Goal: Task Accomplishment & Management: Complete application form

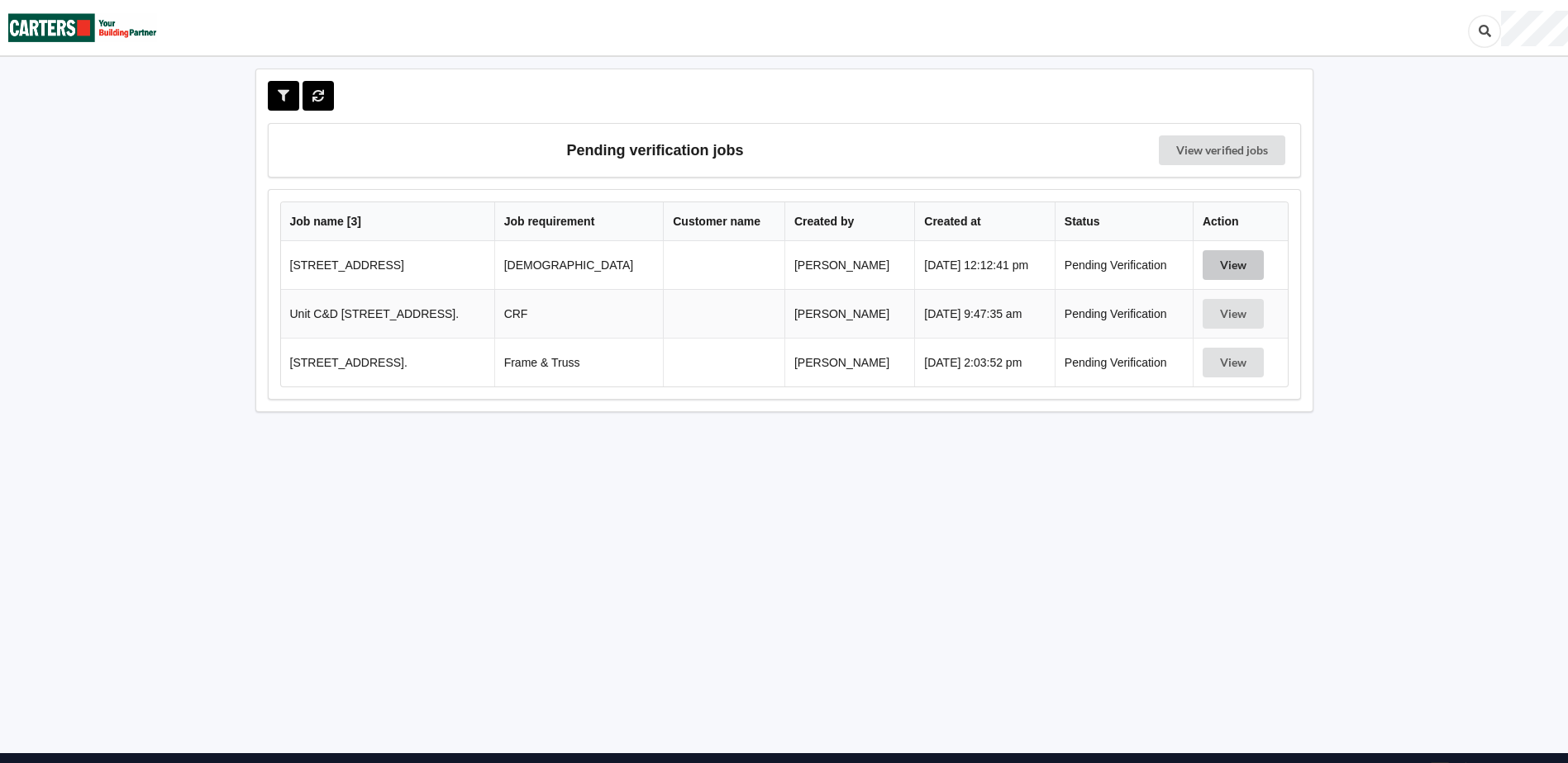
click at [1236, 264] on button "View" at bounding box center [1233, 265] width 61 height 30
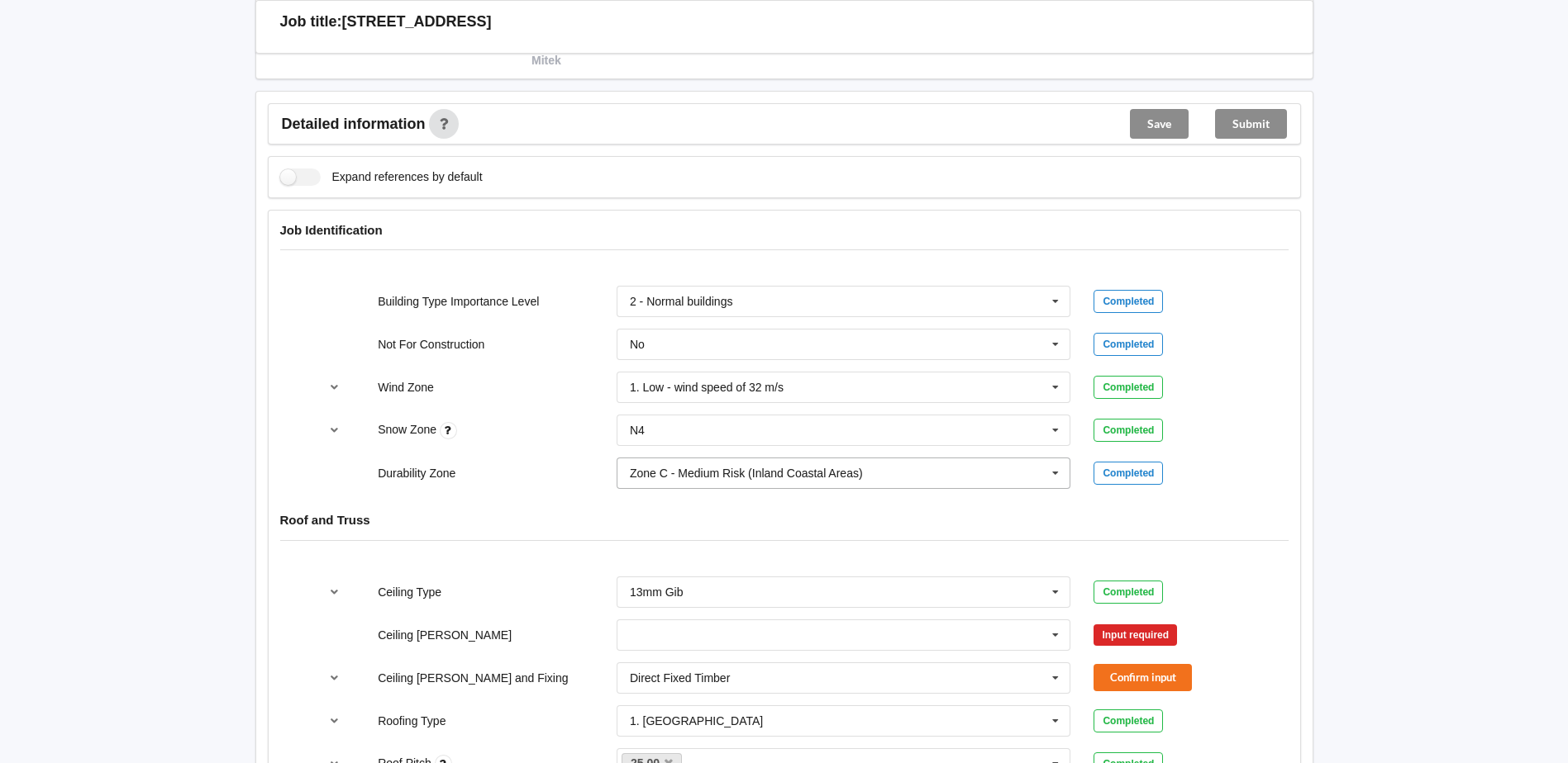
scroll to position [743, 0]
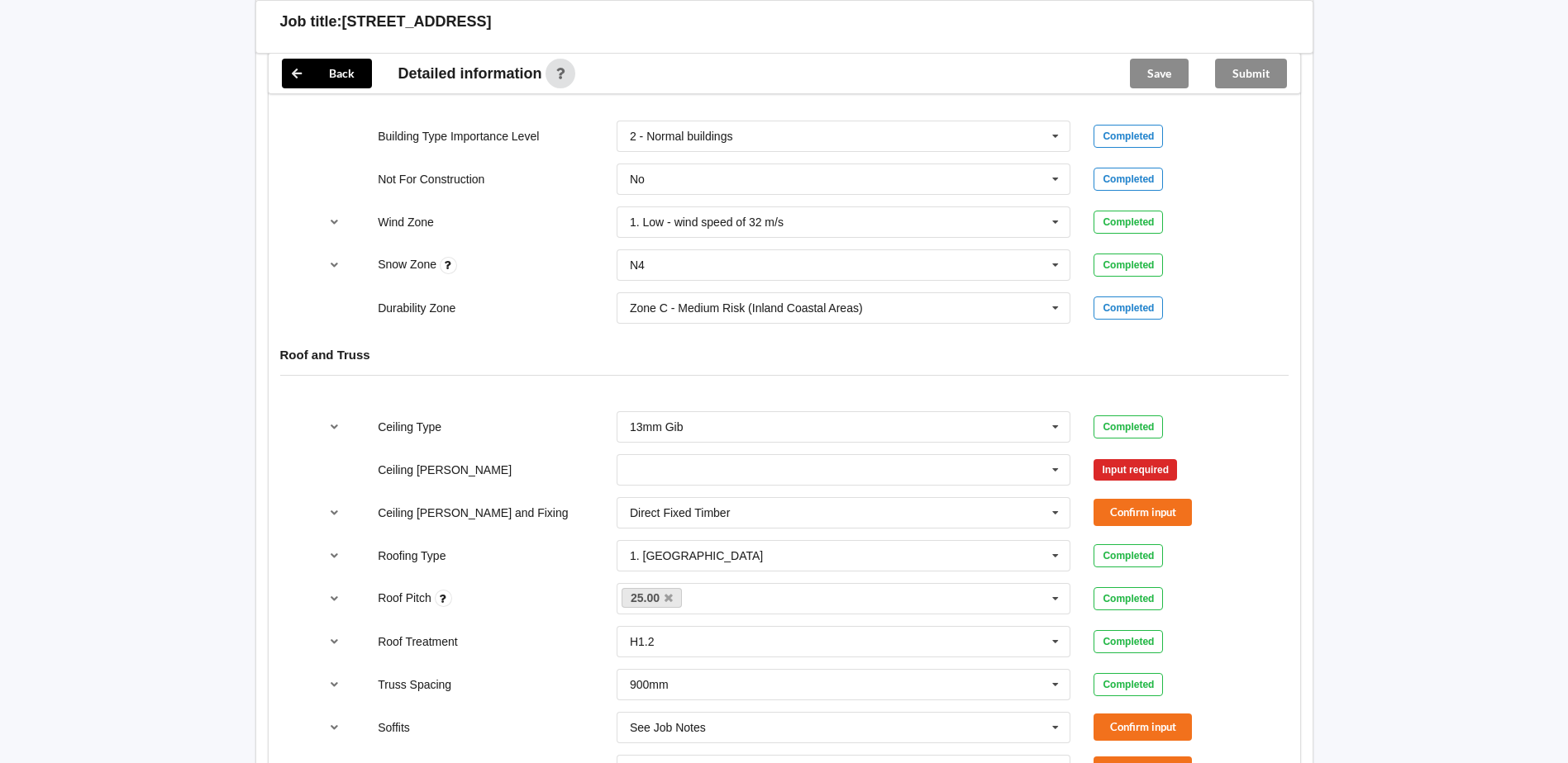
click at [815, 452] on div "400mm 450mm 600mm See Job Notes" at bounding box center [844, 469] width 478 height 54
click at [809, 461] on input "text" at bounding box center [844, 470] width 453 height 30
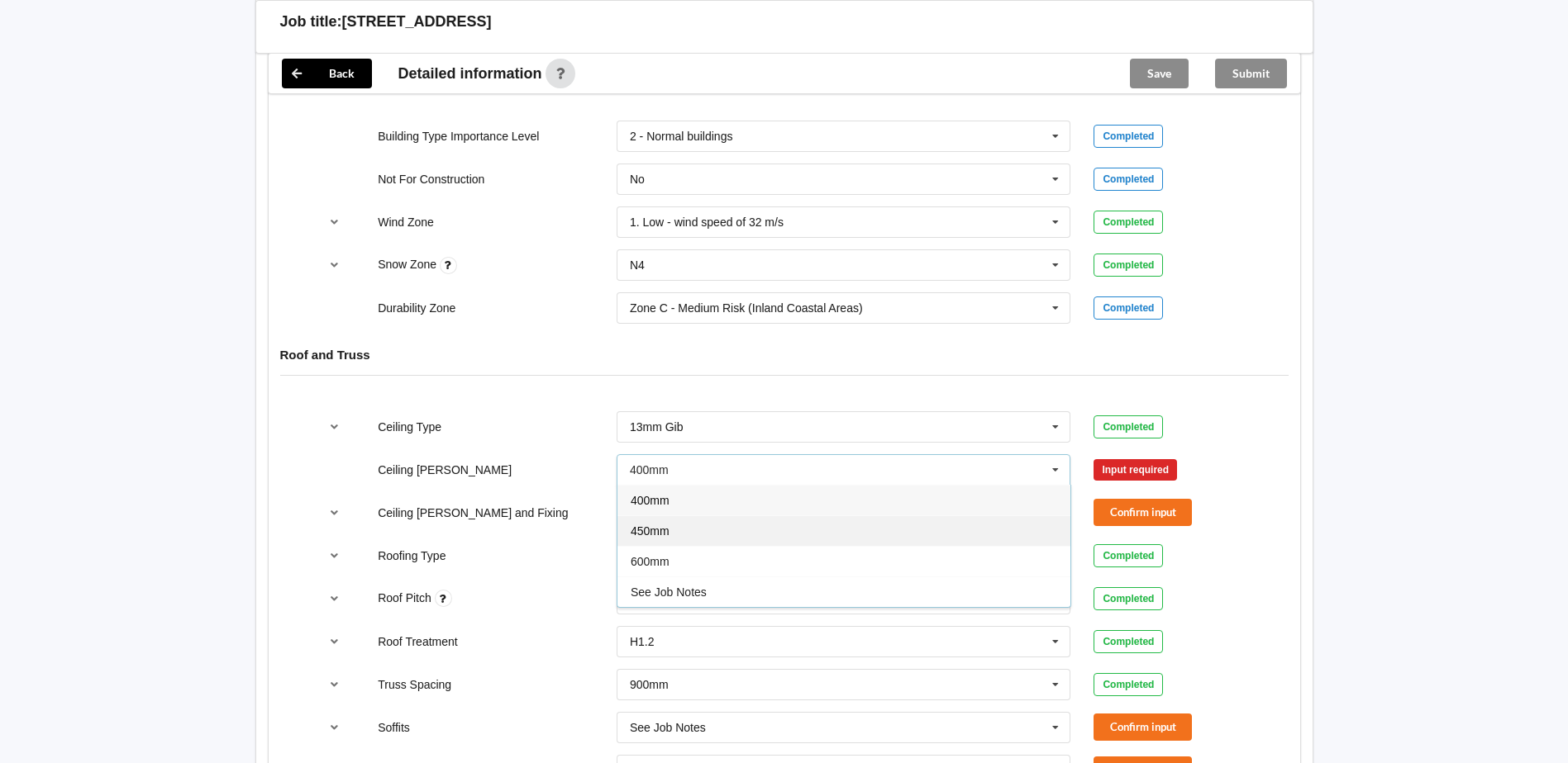
click at [880, 529] on div "450mm" at bounding box center [843, 531] width 453 height 31
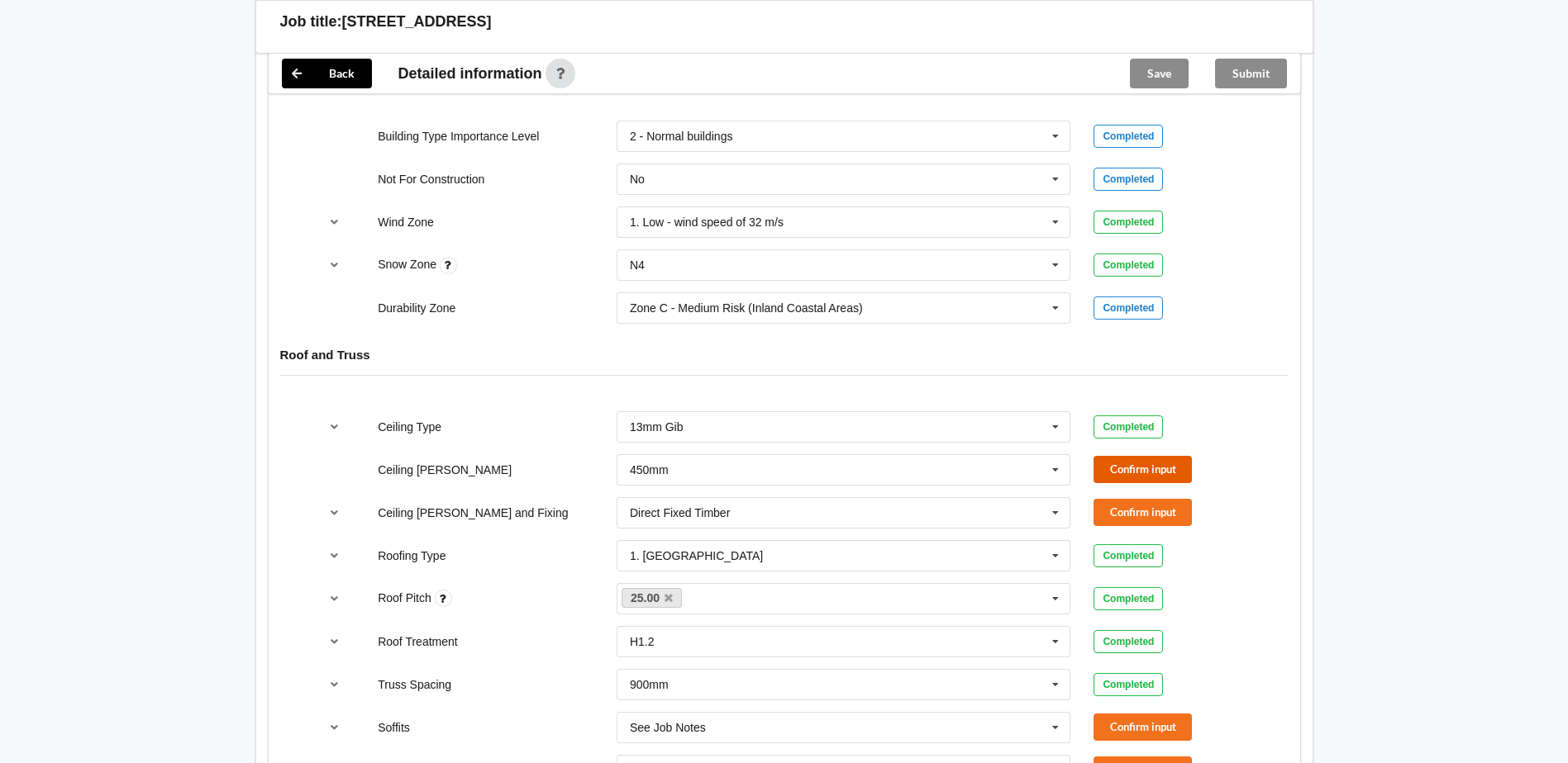
click at [1149, 474] on button "Confirm input" at bounding box center [1142, 470] width 98 height 27
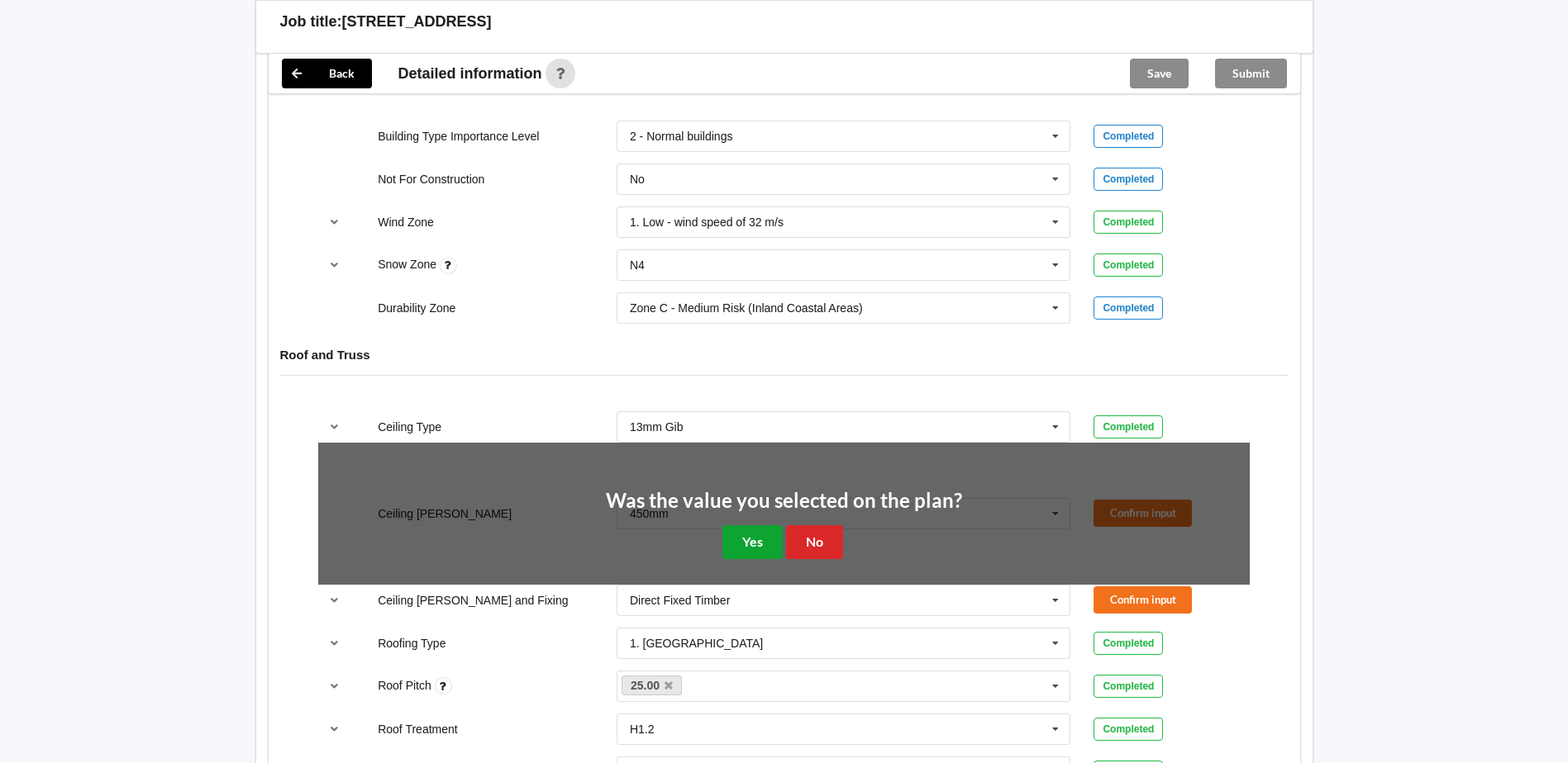
click at [738, 540] on button "Yes" at bounding box center [752, 542] width 60 height 34
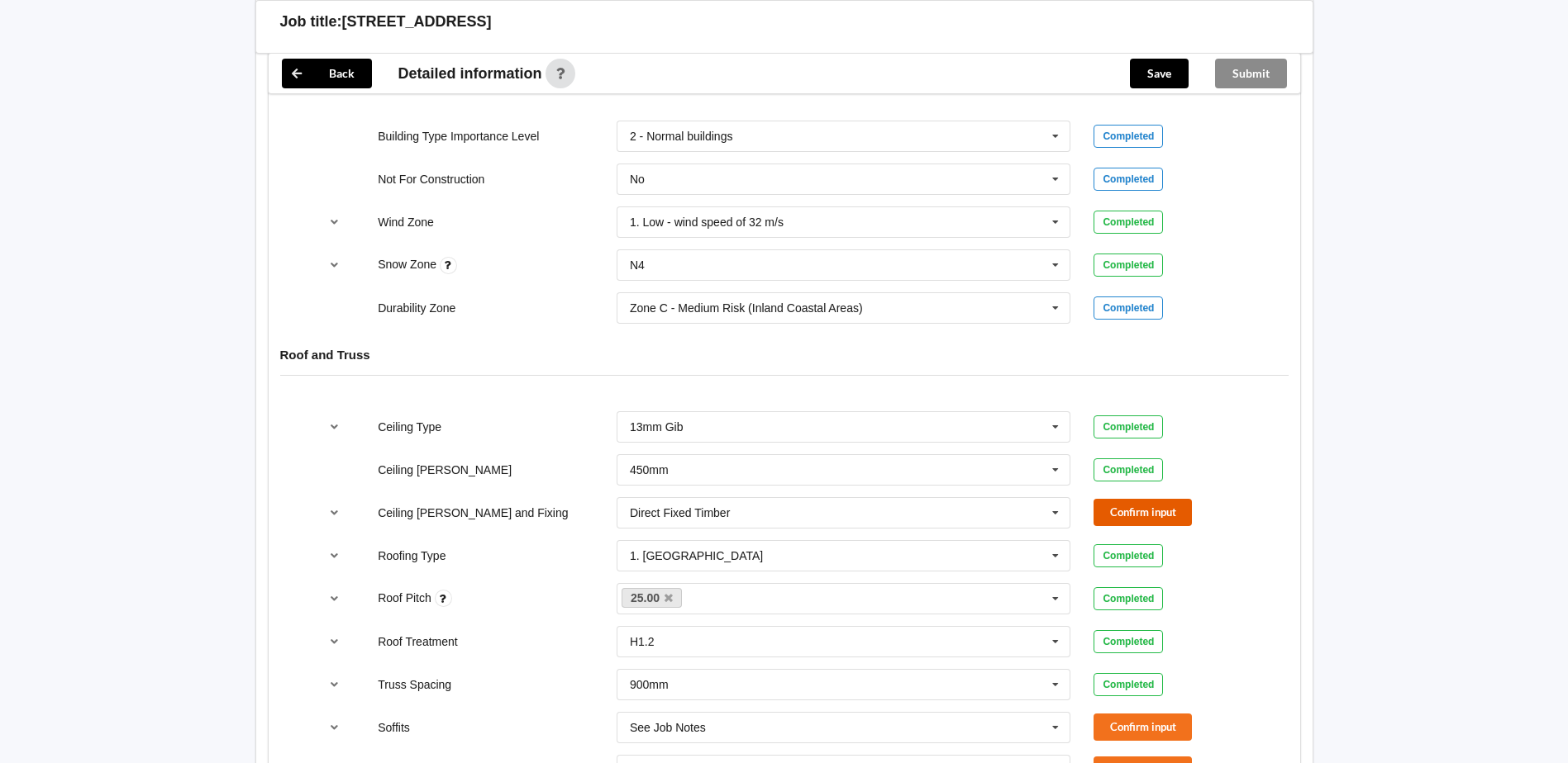
click at [1160, 512] on button "Confirm input" at bounding box center [1142, 513] width 98 height 27
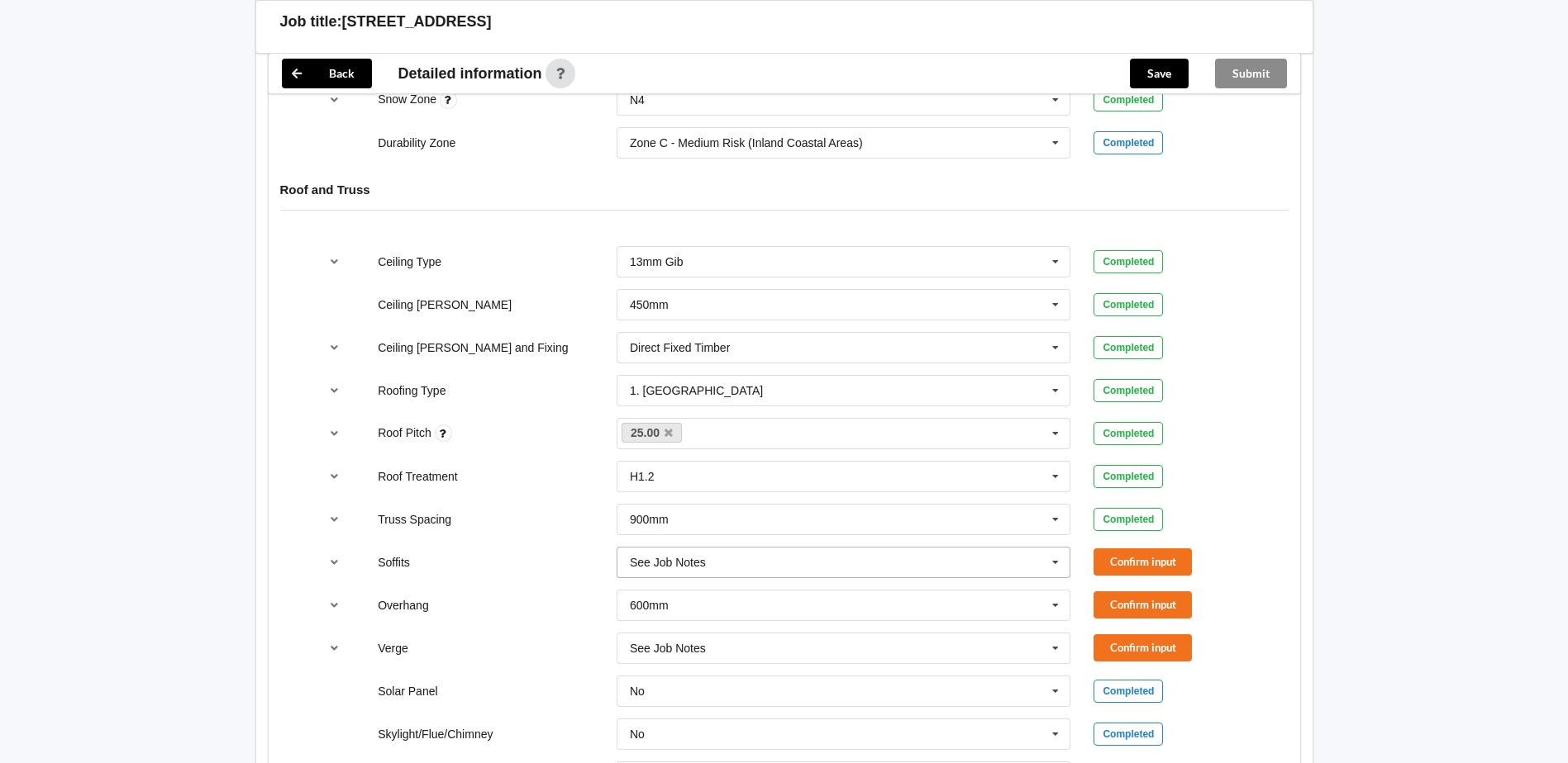
scroll to position [992, 0]
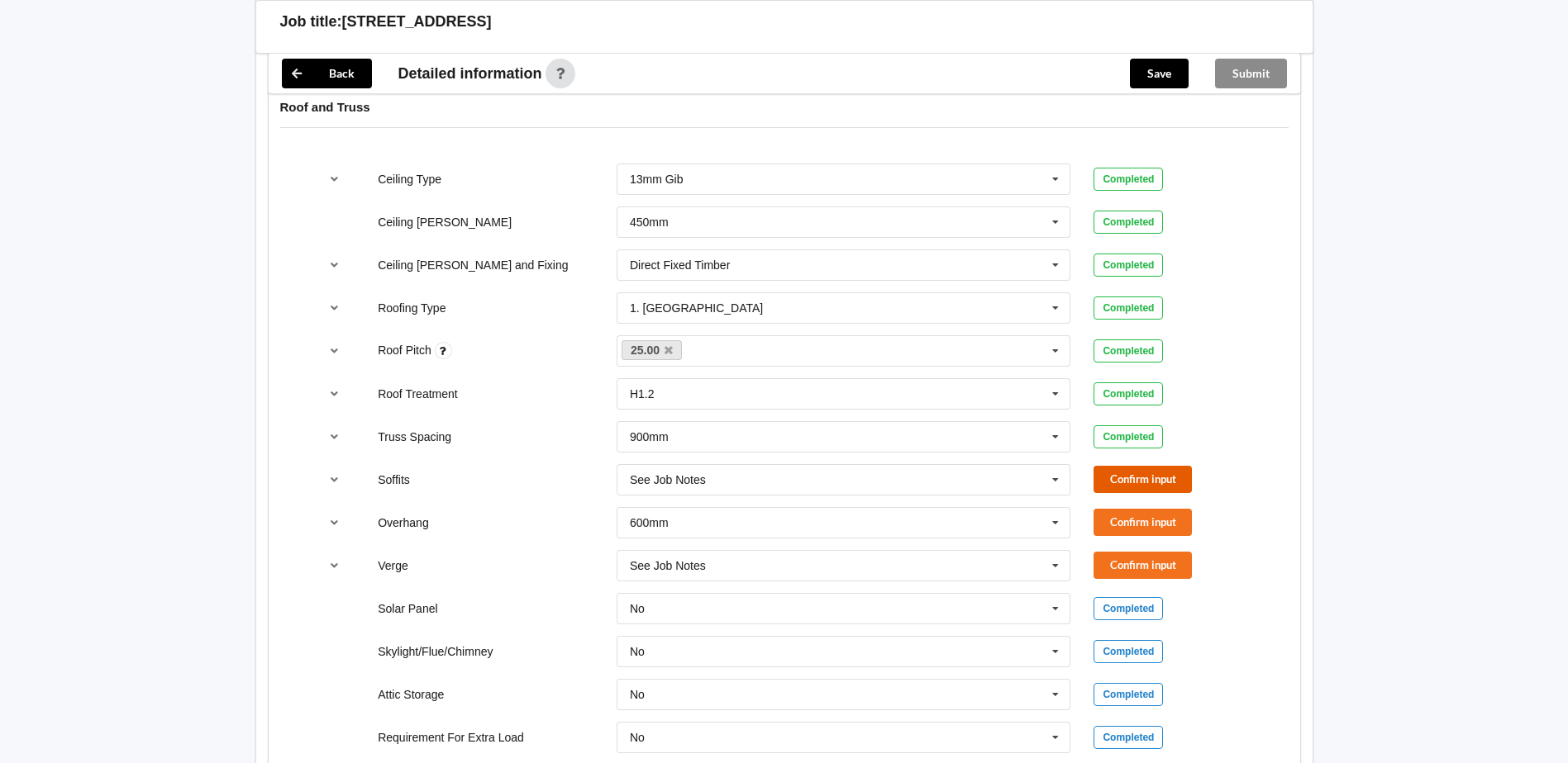
click at [1141, 493] on button "Confirm input" at bounding box center [1142, 479] width 98 height 27
click at [861, 527] on input "text" at bounding box center [844, 522] width 453 height 30
click at [753, 677] on span "Multiple Values – See As Per Plan" at bounding box center [718, 675] width 175 height 13
click at [1162, 505] on div "Overhang Multiple Values – See As Per Plan 300mm 450mm 600mm 750mm Multiple Val…" at bounding box center [784, 522] width 955 height 54
click at [1217, 526] on div "Confirm input" at bounding box center [1172, 522] width 156 height 27
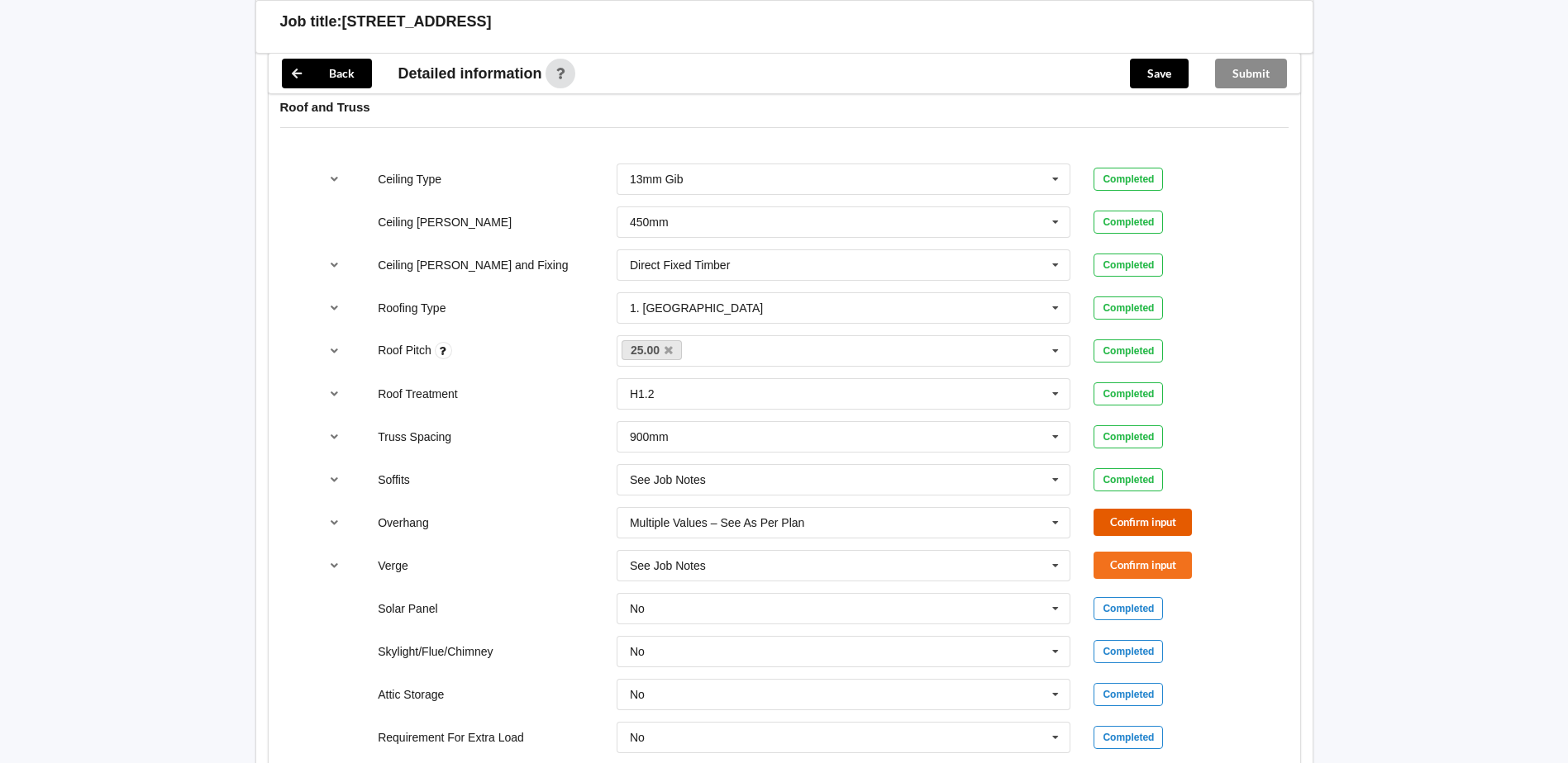
click at [1167, 526] on button "Confirm input" at bounding box center [1142, 522] width 98 height 27
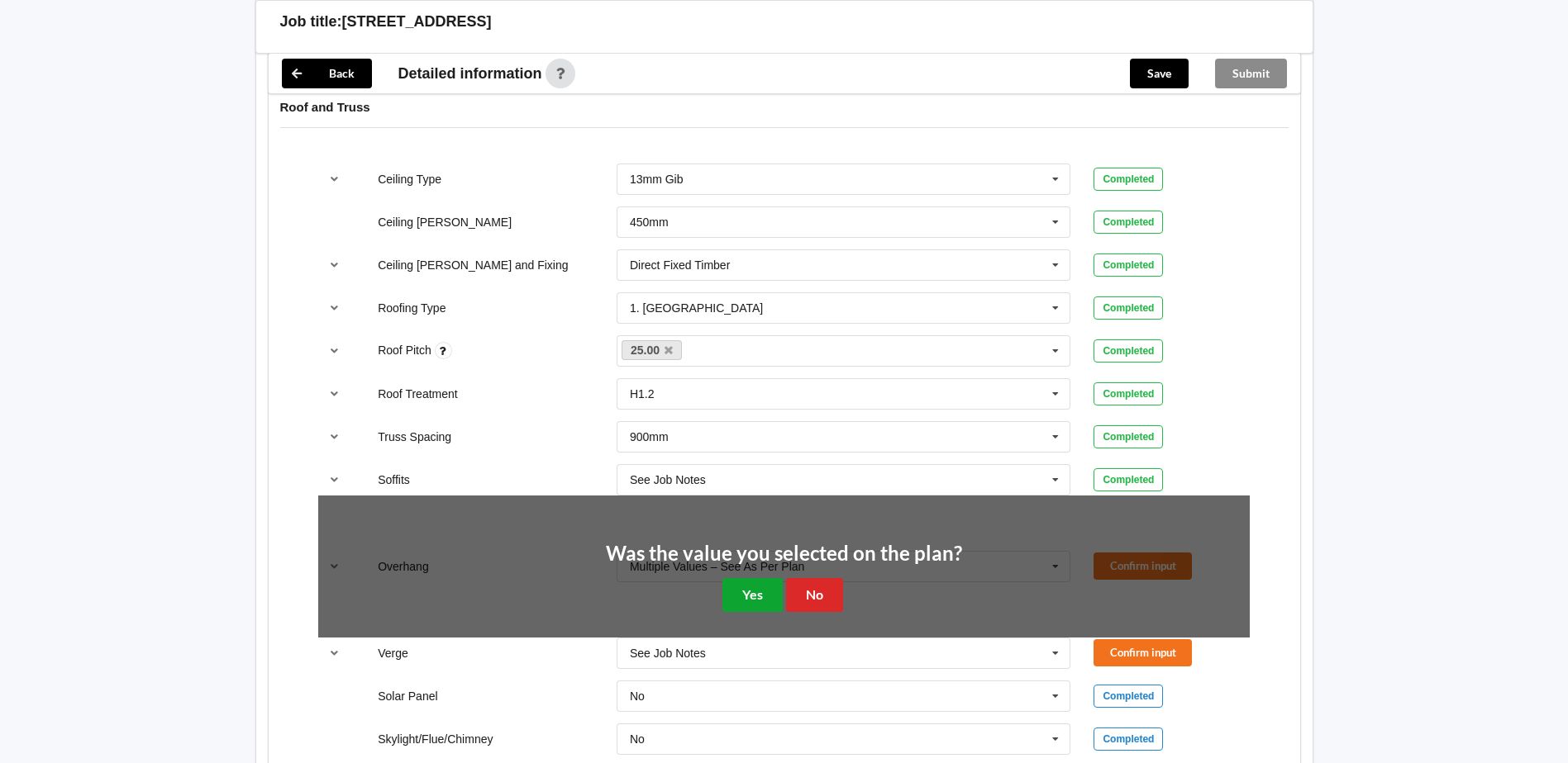
click at [757, 597] on button "Yes" at bounding box center [752, 595] width 60 height 34
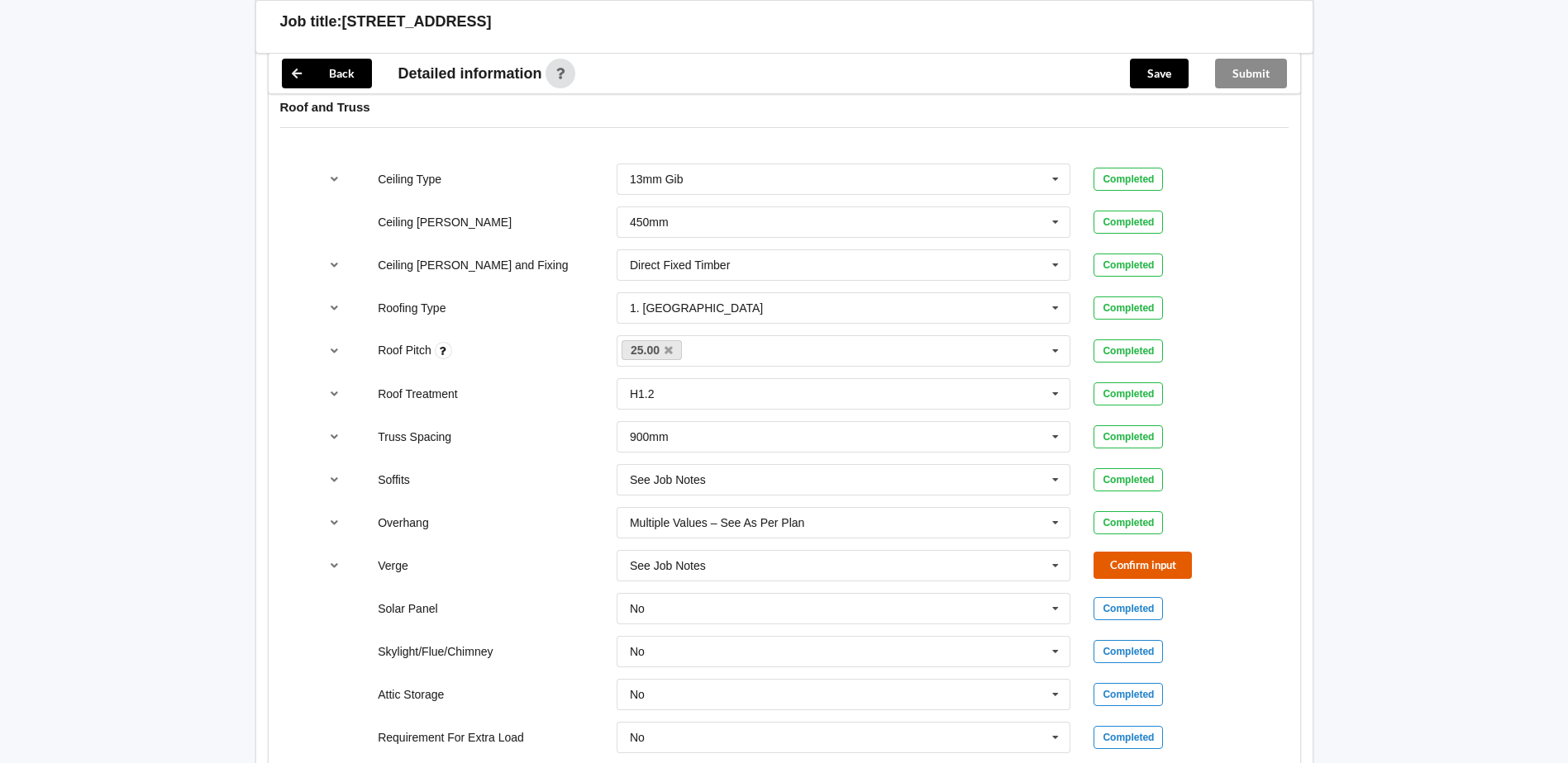
click at [1185, 571] on button "Confirm input" at bounding box center [1142, 565] width 98 height 27
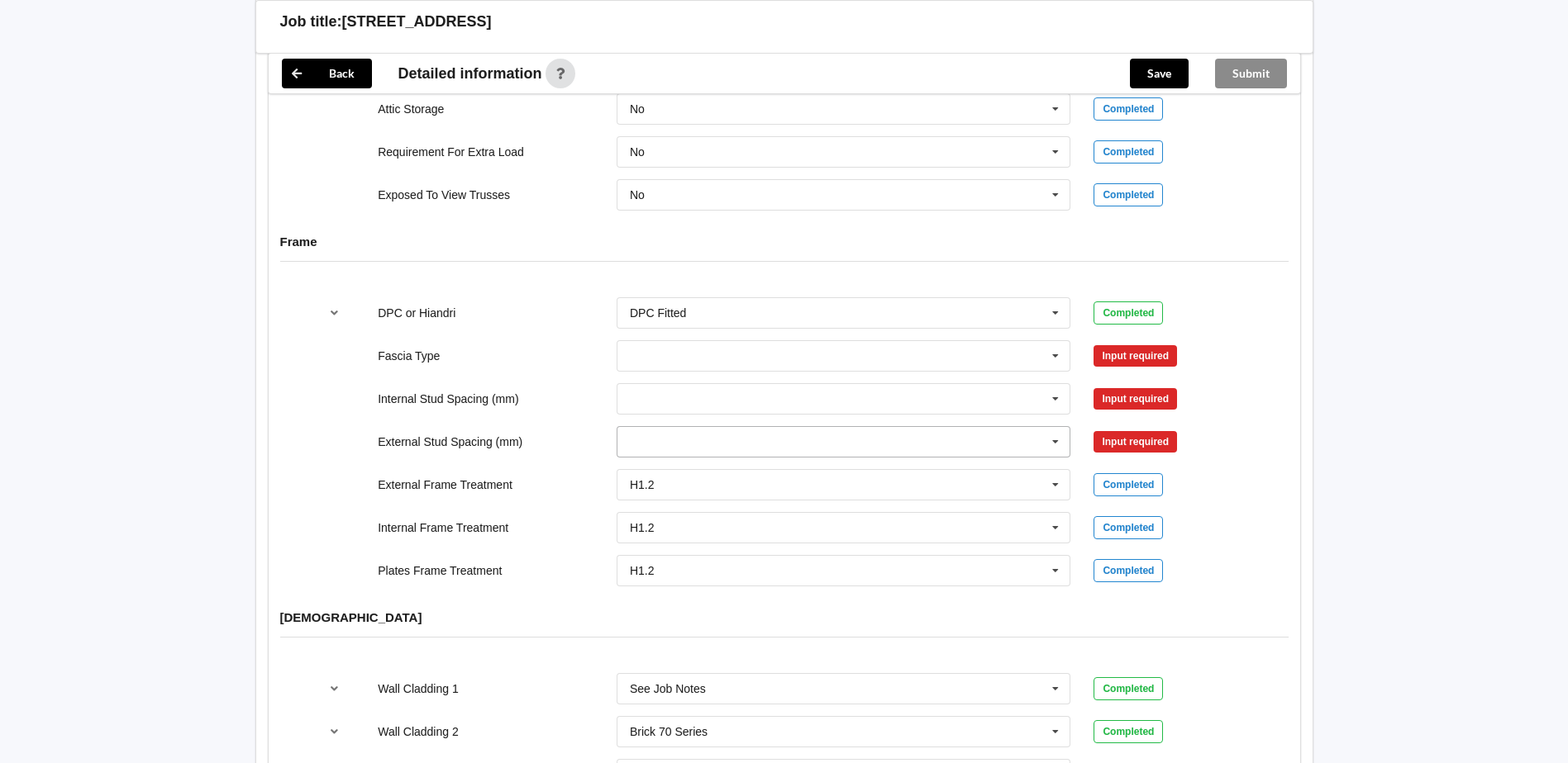
scroll to position [1570, 0]
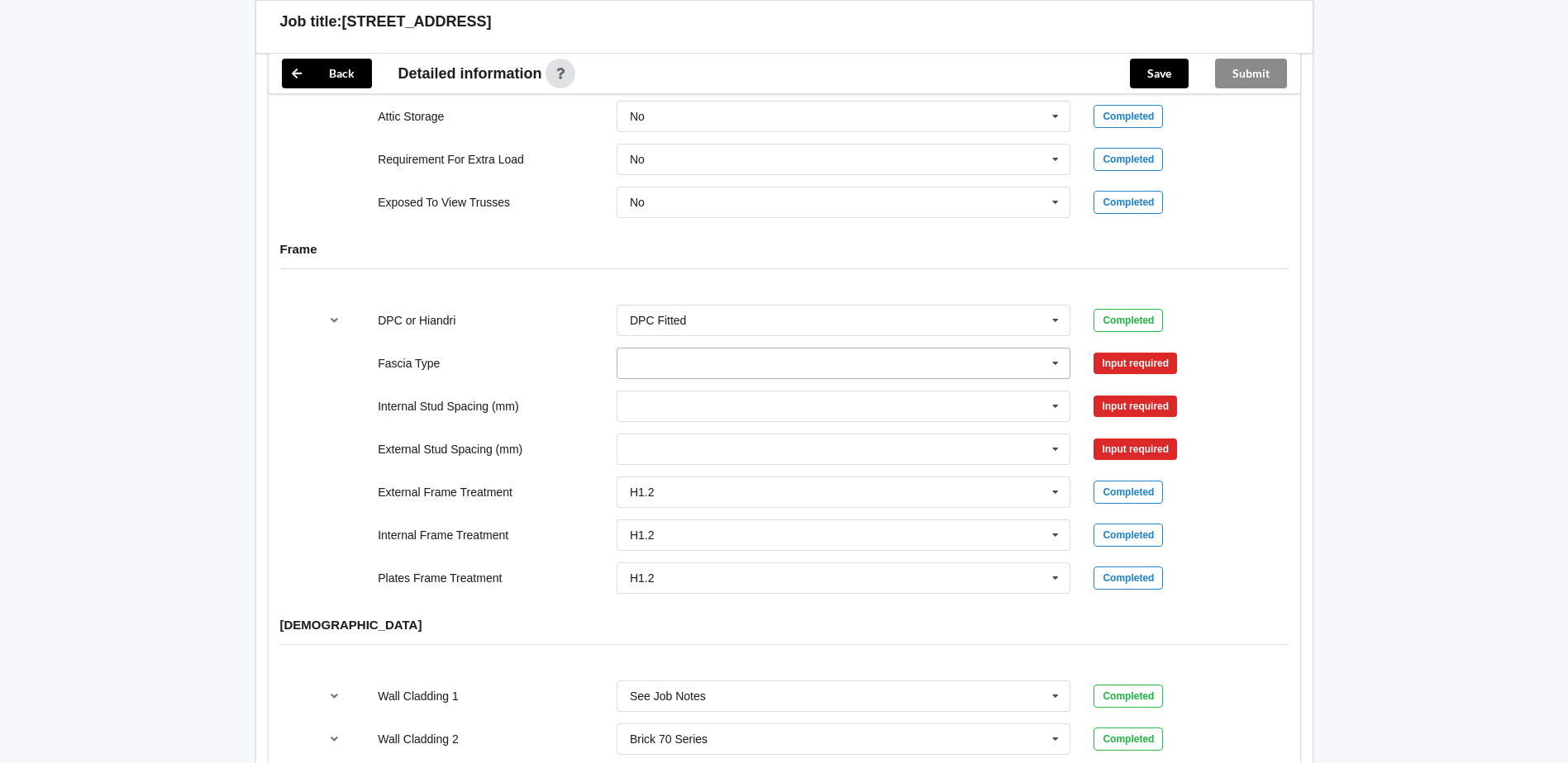
click at [732, 362] on input "text" at bounding box center [844, 363] width 453 height 30
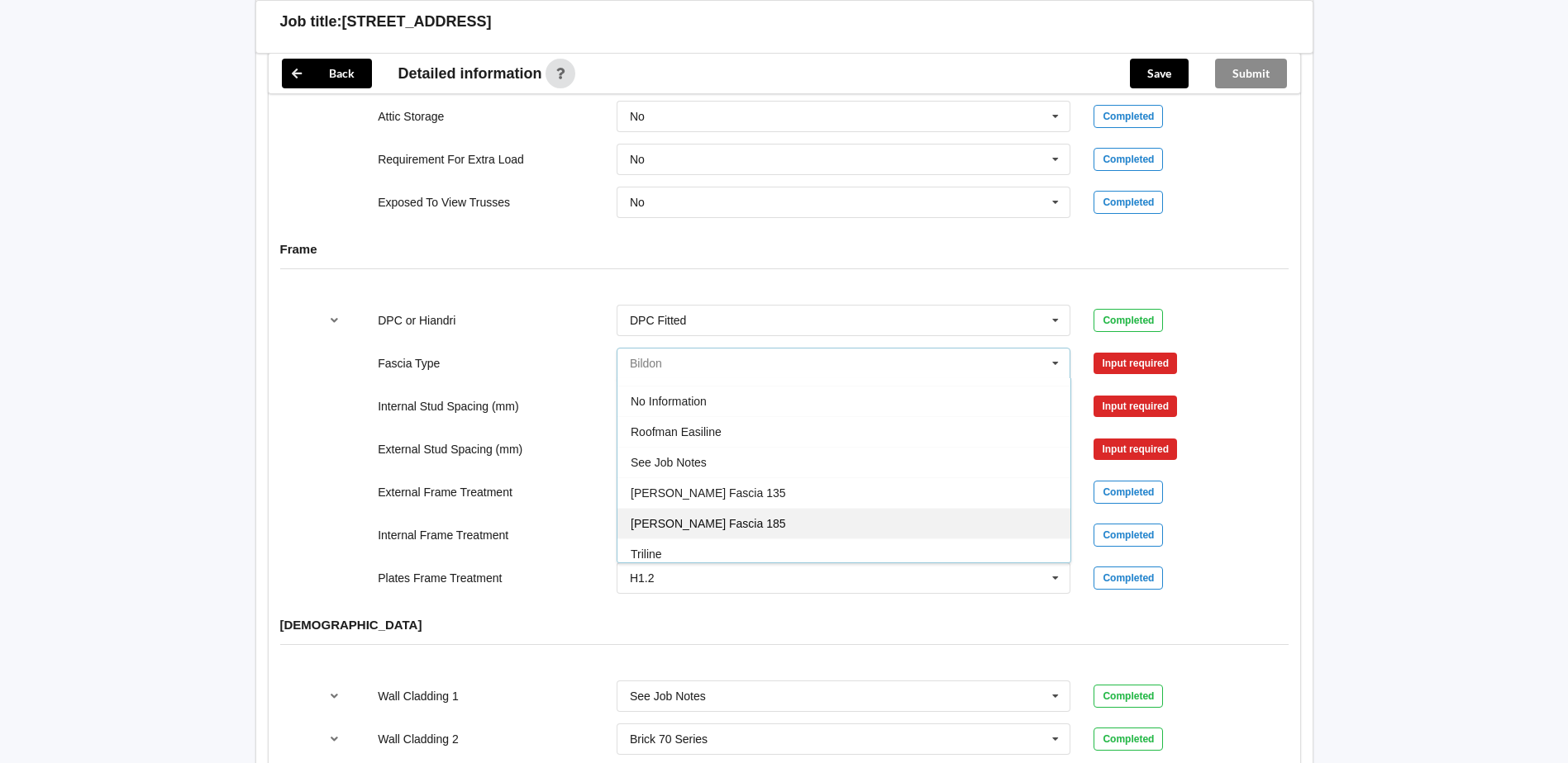
scroll to position [549, 0]
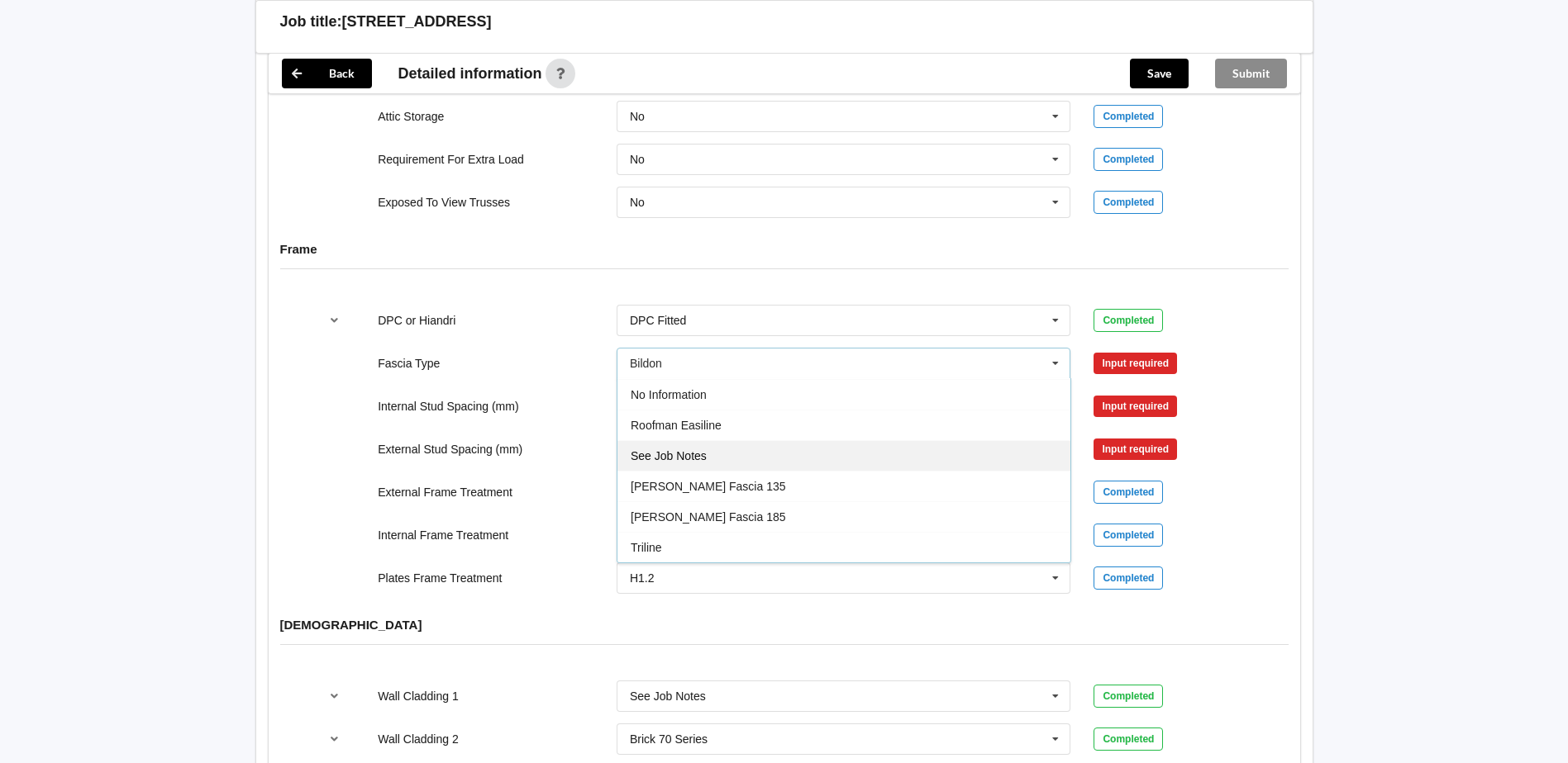
click at [746, 459] on div "See Job Notes" at bounding box center [843, 455] width 453 height 31
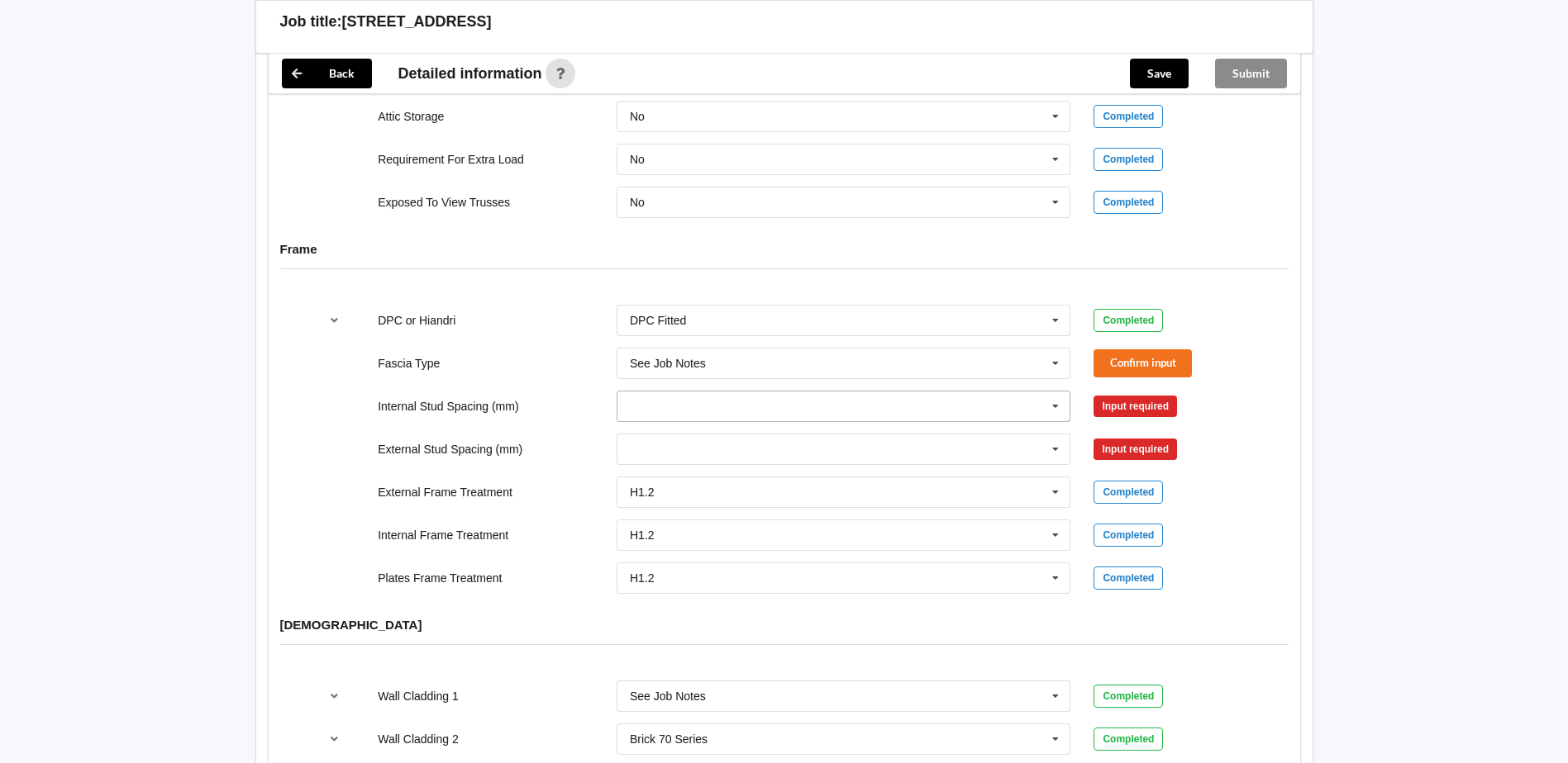
click at [706, 406] on input "text" at bounding box center [844, 406] width 453 height 30
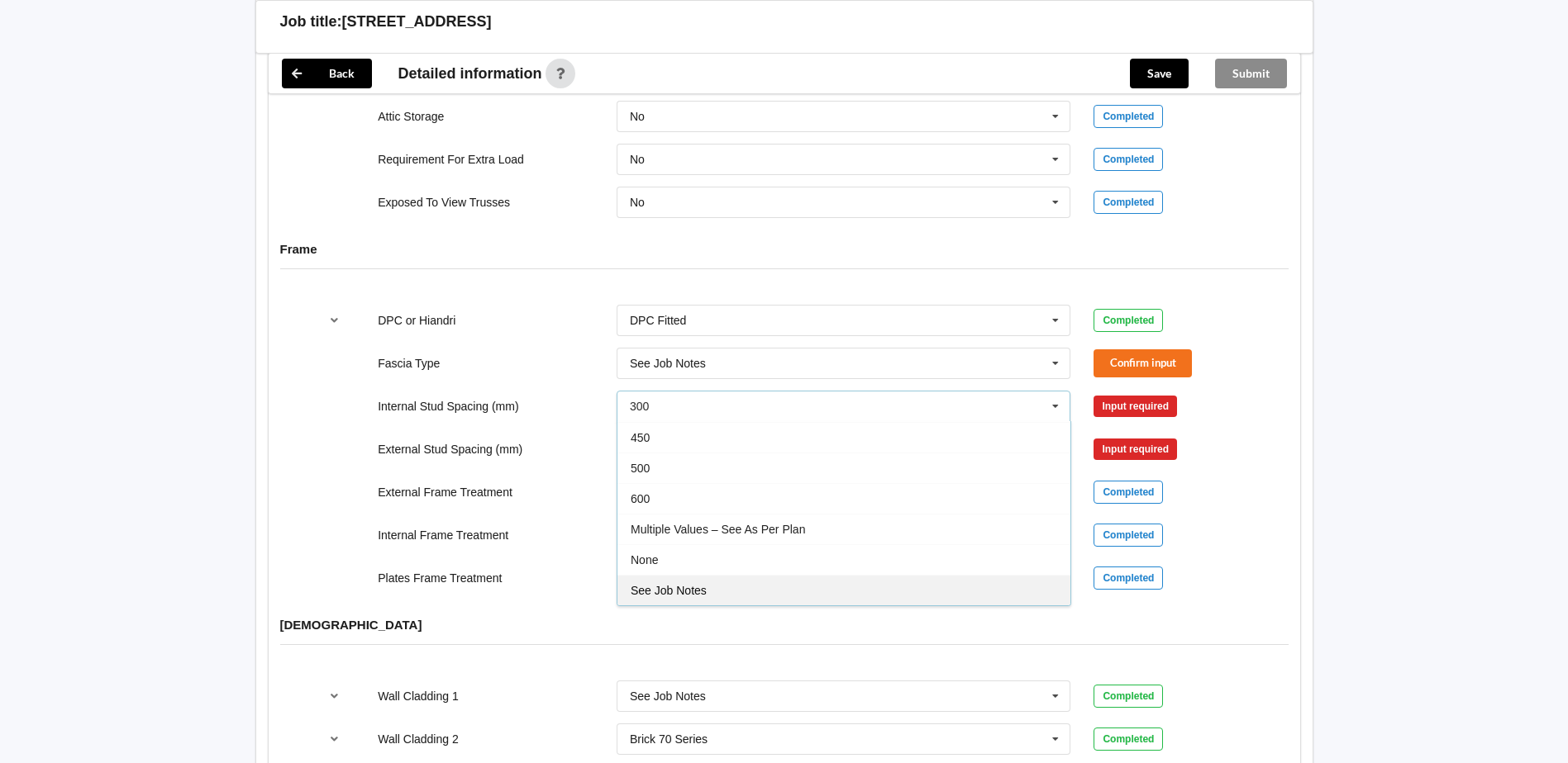
click at [751, 583] on div "See Job Notes" at bounding box center [843, 590] width 453 height 31
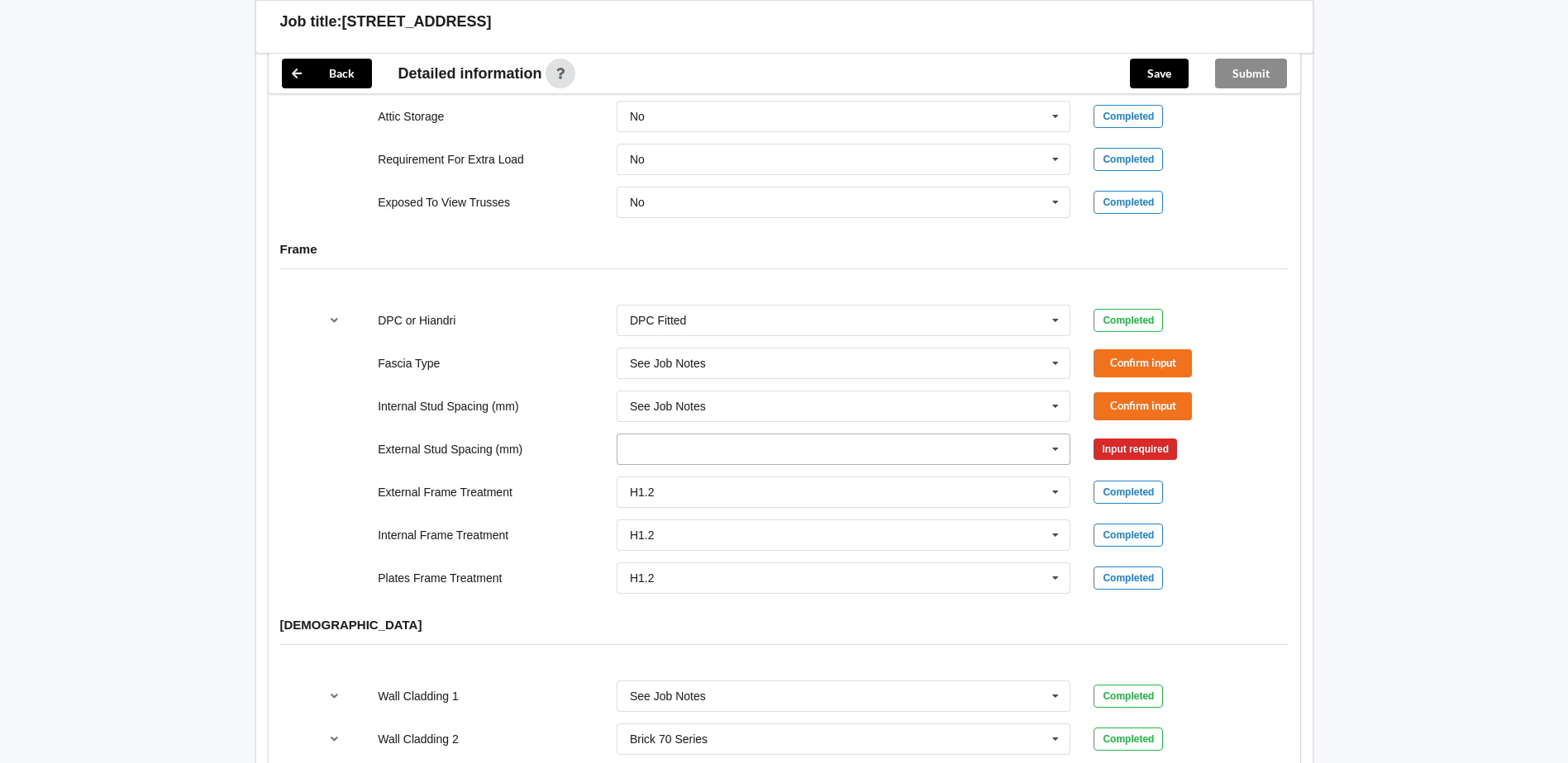
click at [719, 459] on input "text" at bounding box center [844, 449] width 453 height 30
click at [724, 631] on div "See Job Notes" at bounding box center [843, 633] width 453 height 31
click at [1123, 362] on button "Confirm input" at bounding box center [1142, 363] width 98 height 27
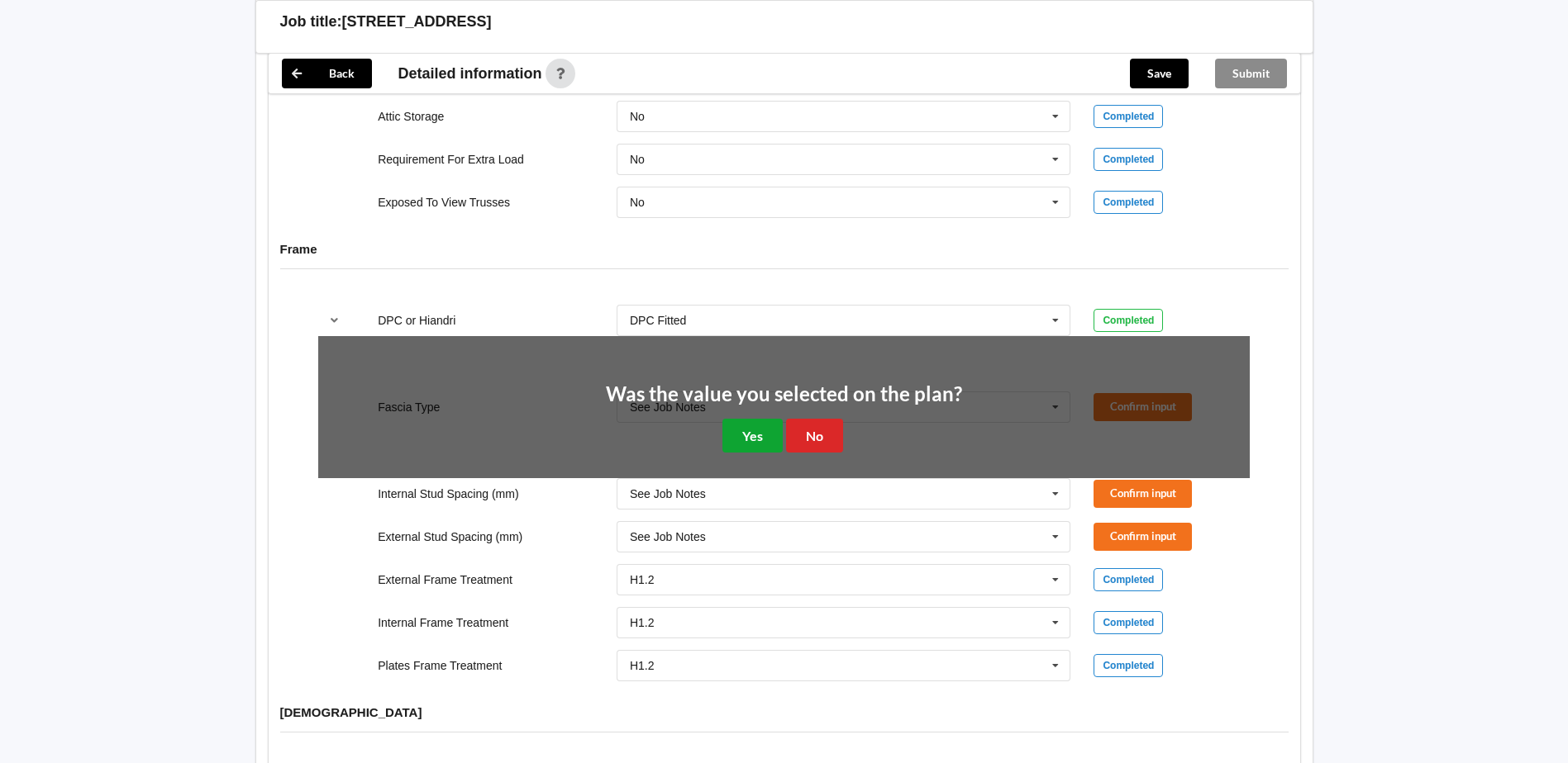
click at [769, 439] on button "Yes" at bounding box center [752, 435] width 60 height 34
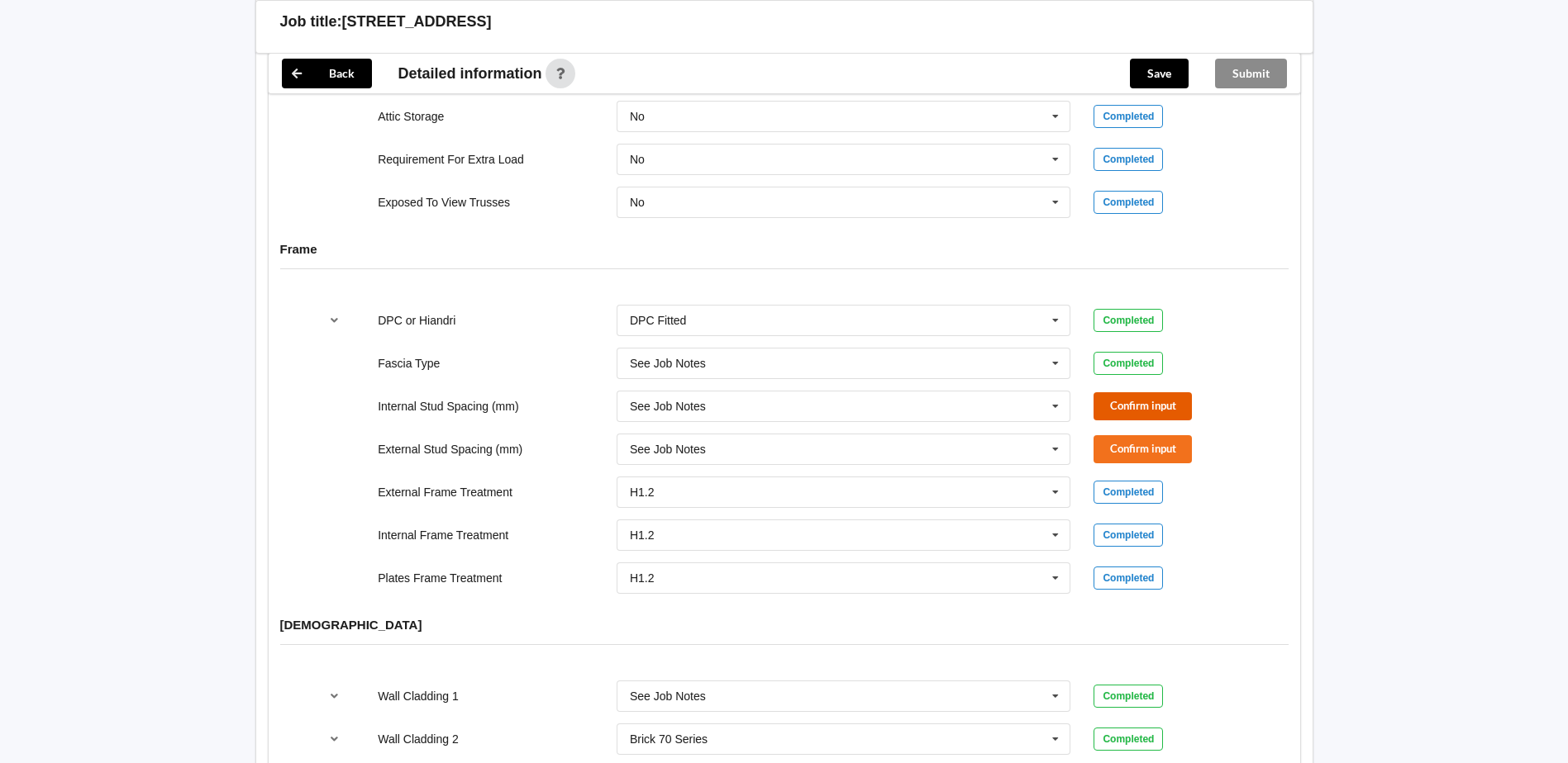
click at [1161, 404] on button "Confirm input" at bounding box center [1142, 406] width 98 height 27
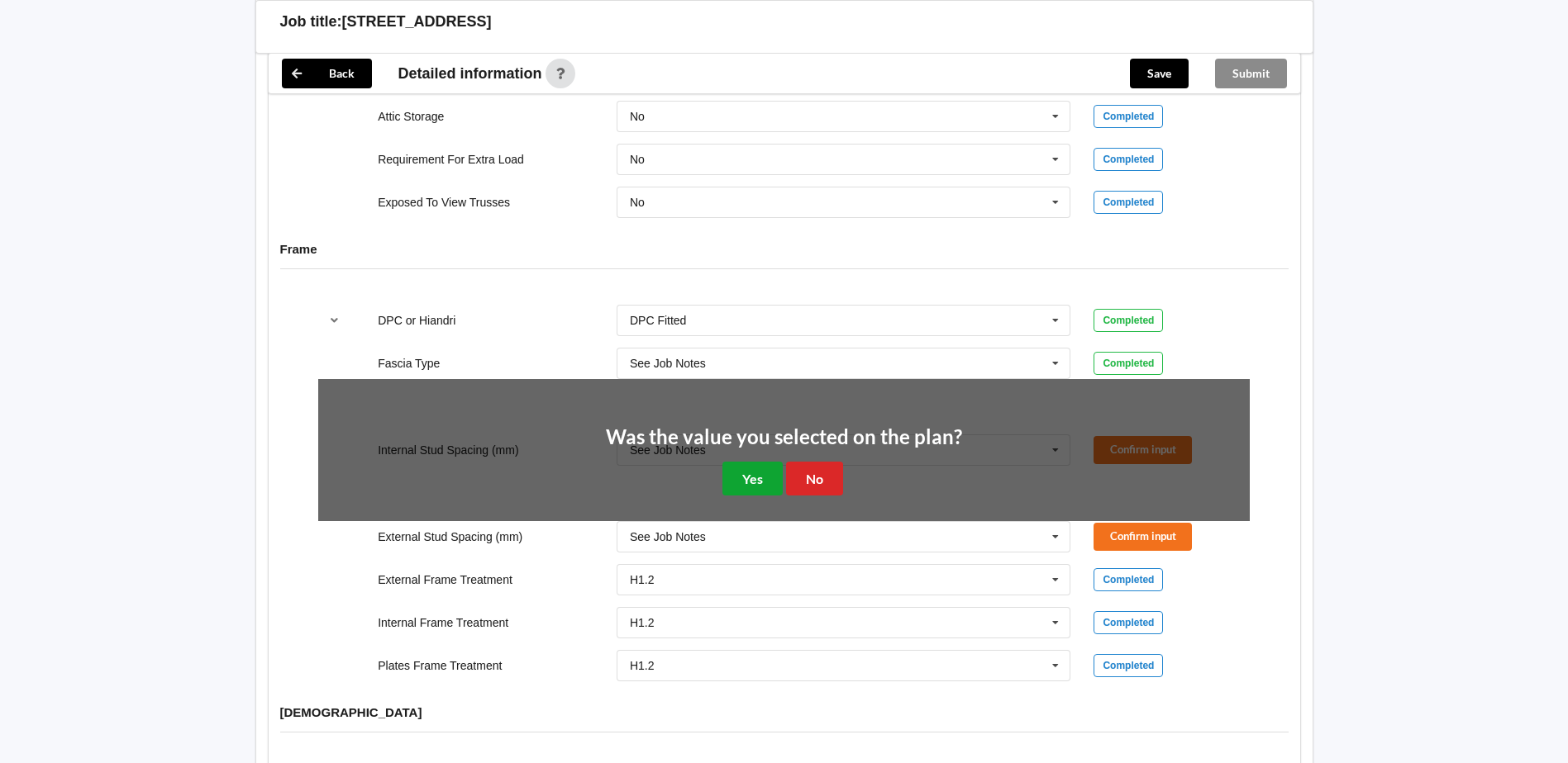
click at [738, 482] on button "Yes" at bounding box center [752, 478] width 60 height 34
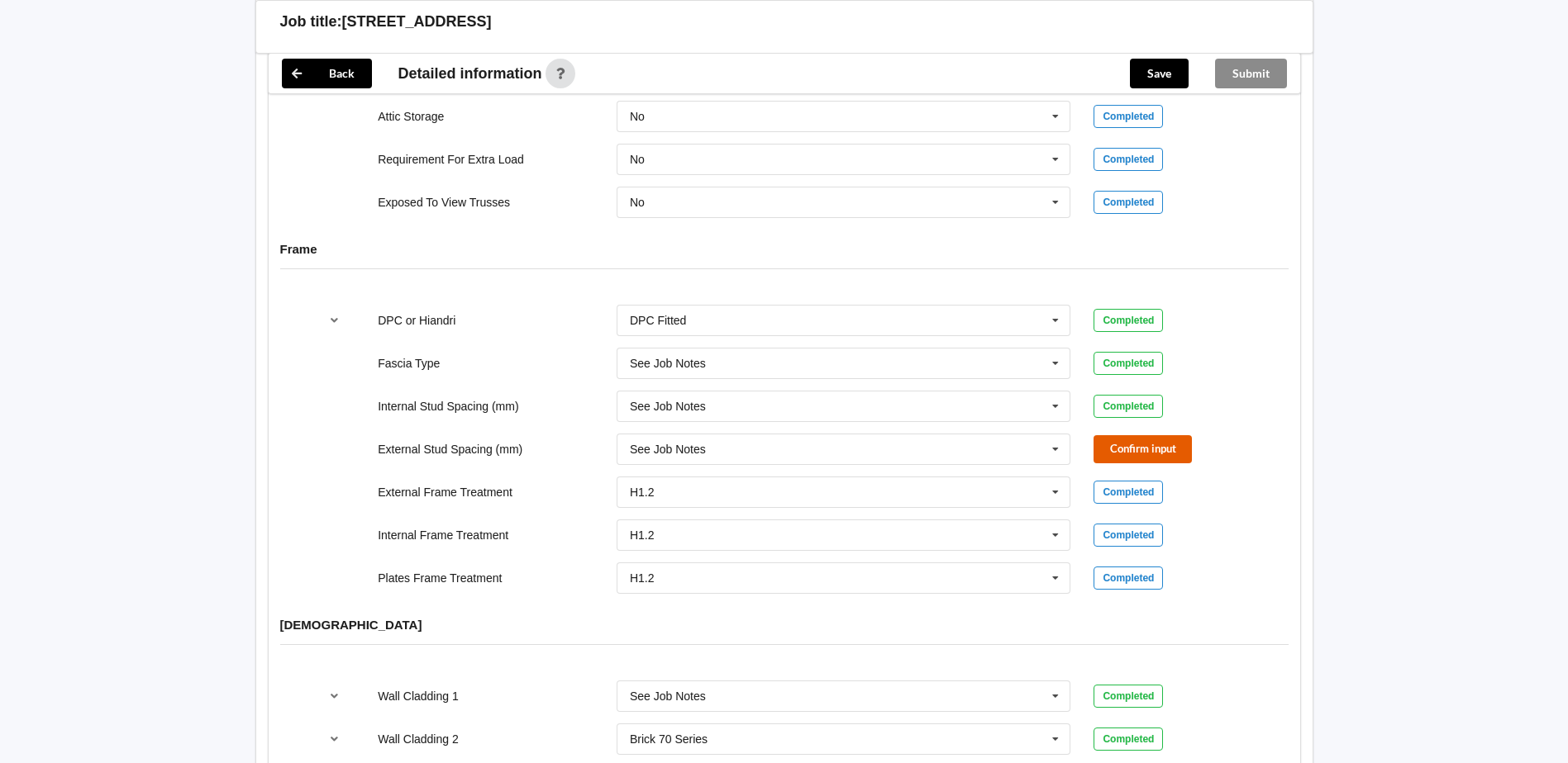
click at [1150, 459] on button "Confirm input" at bounding box center [1142, 449] width 98 height 27
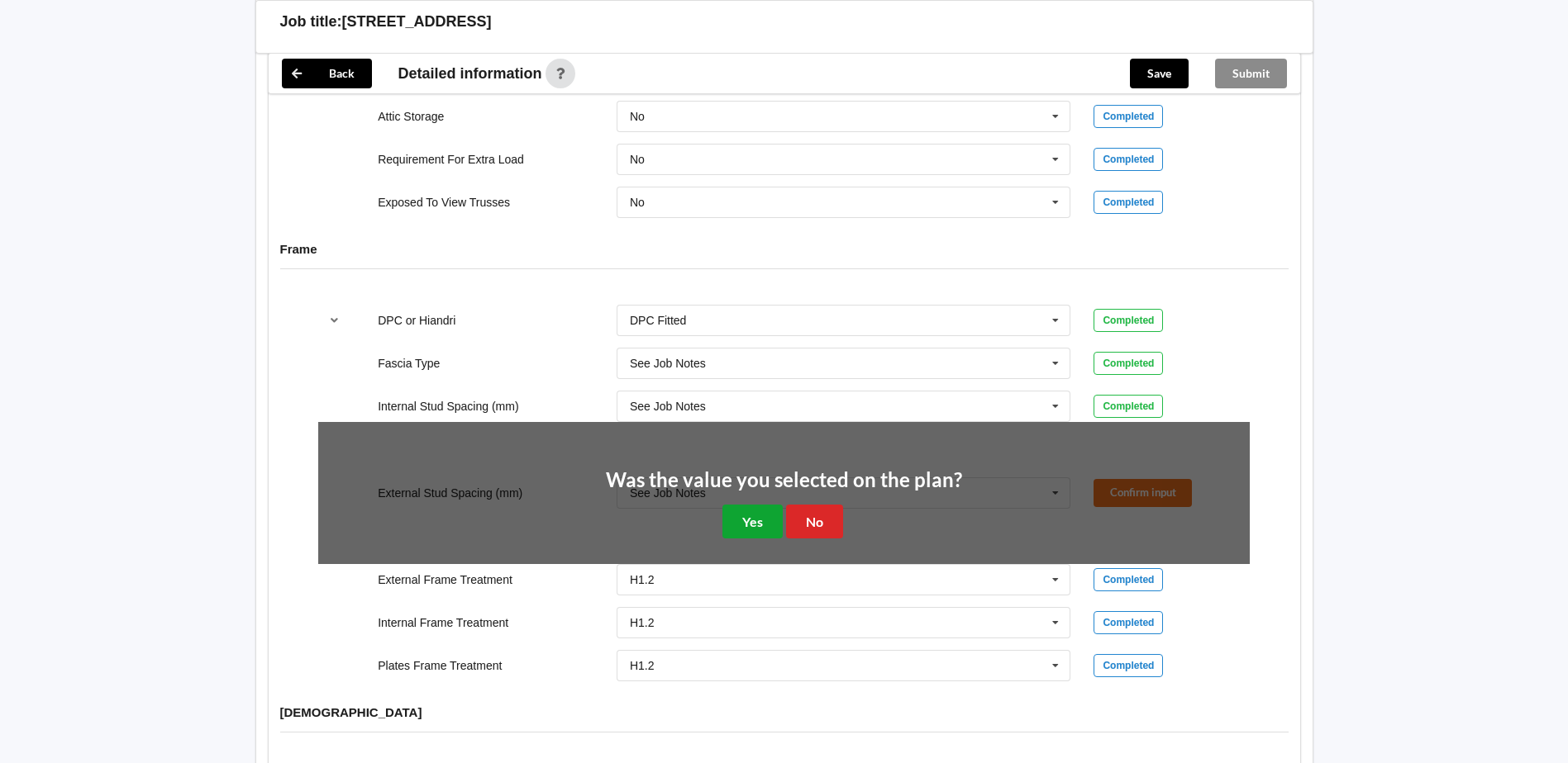
click at [768, 518] on button "Yes" at bounding box center [752, 521] width 60 height 34
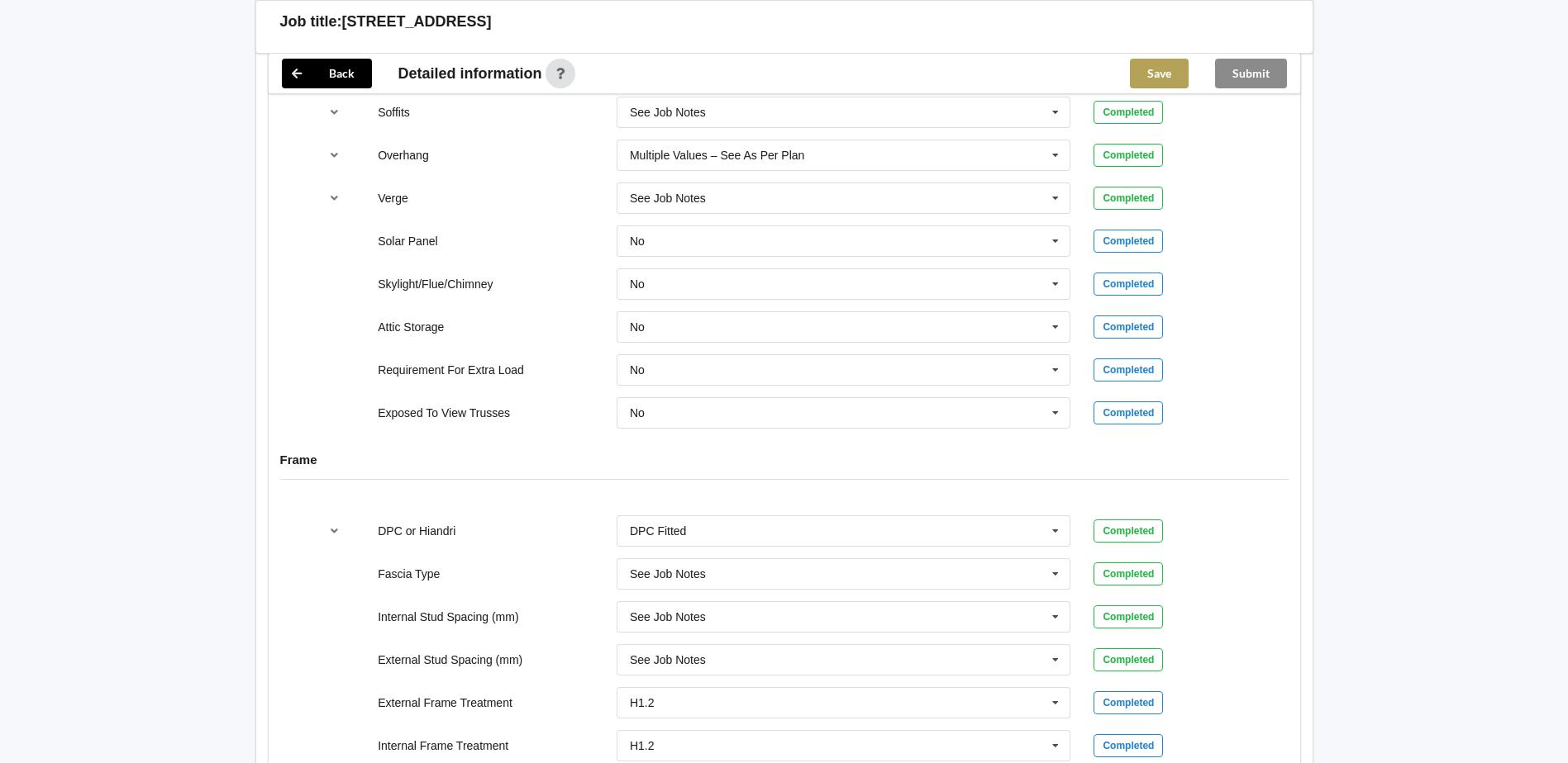
click at [1151, 87] on button "Save" at bounding box center [1159, 73] width 58 height 30
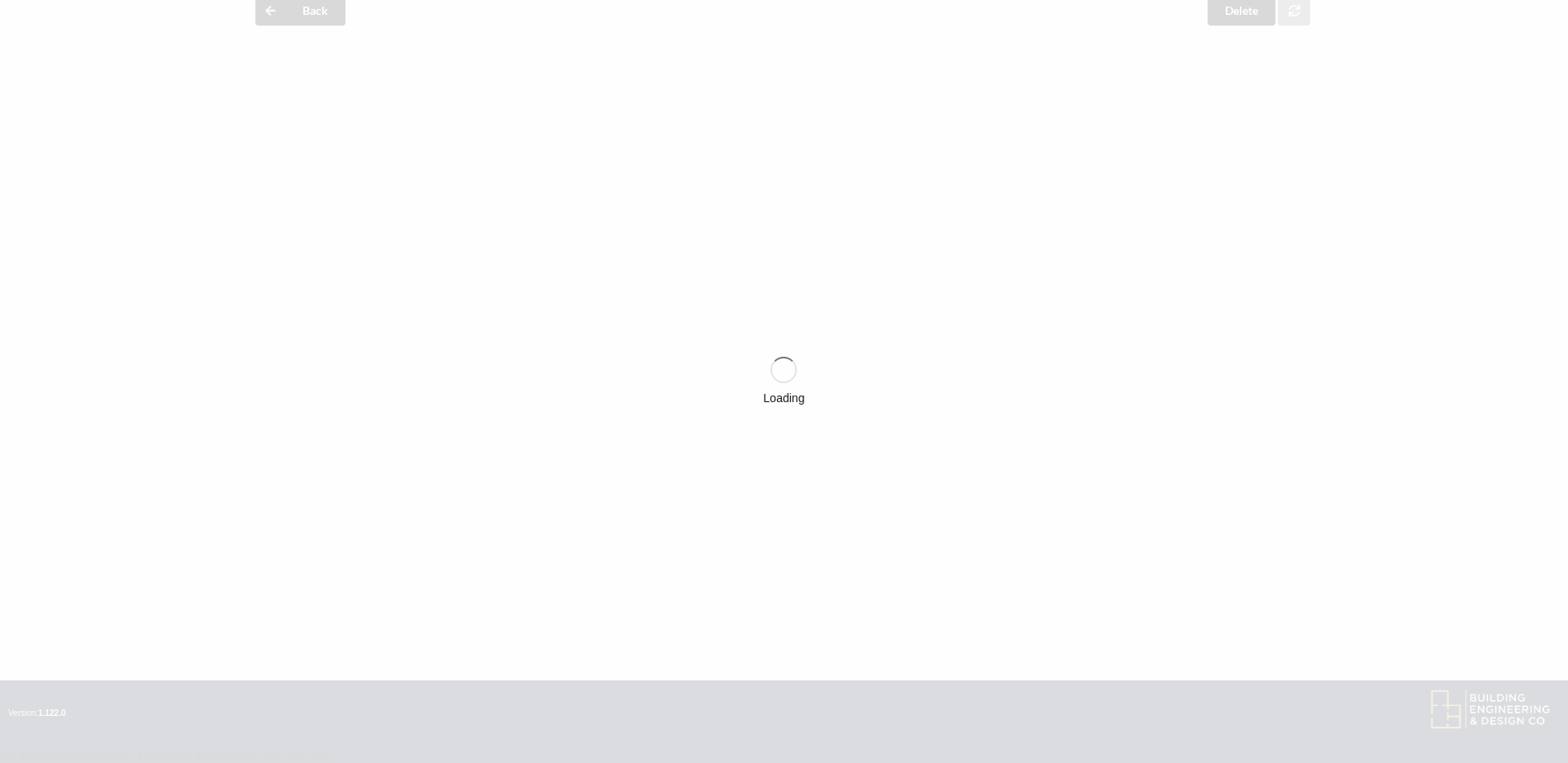
scroll to position [1359, 0]
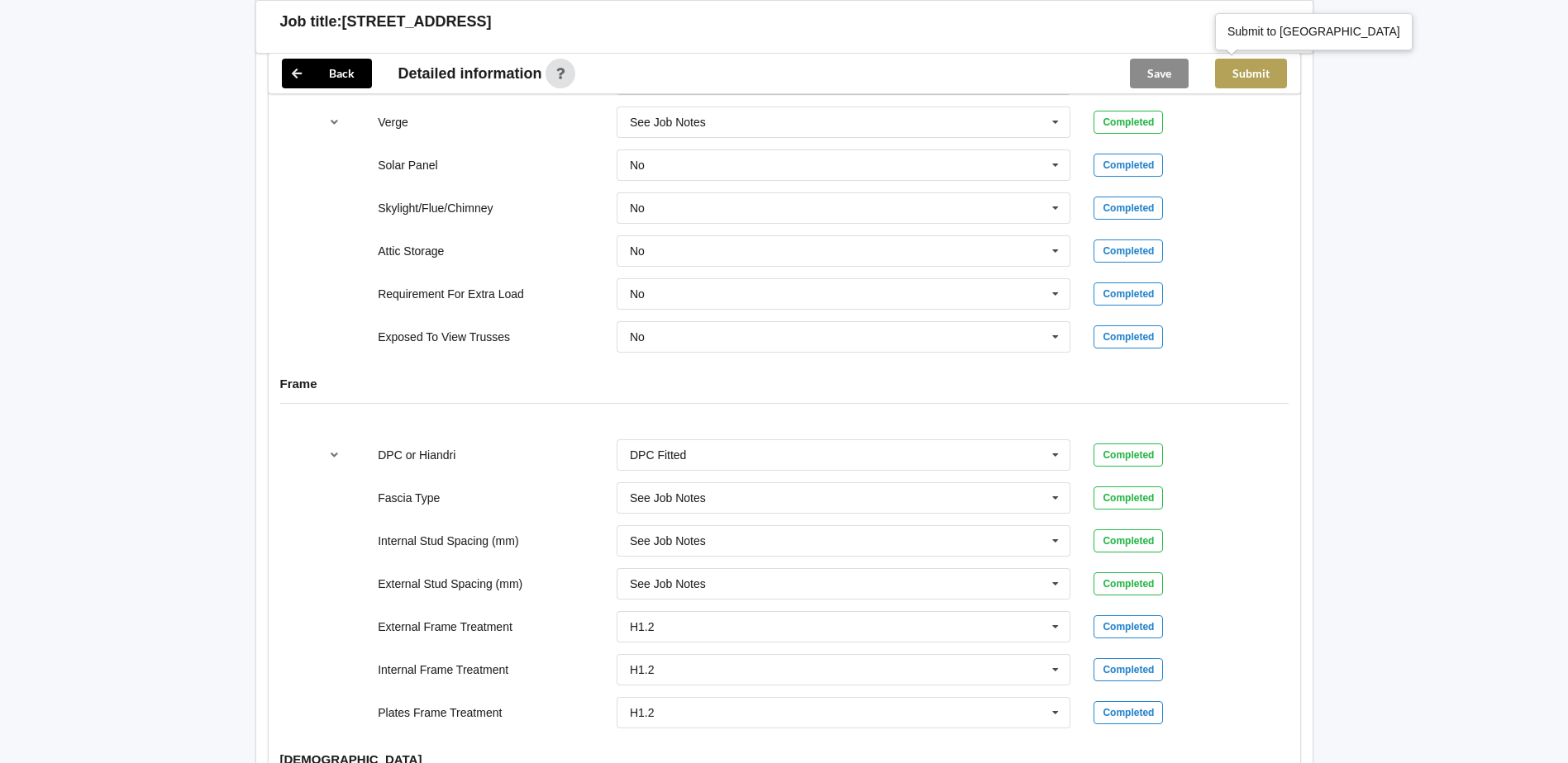
click at [1263, 75] on button "Submit" at bounding box center [1251, 73] width 72 height 30
